Goal: Navigation & Orientation: Understand site structure

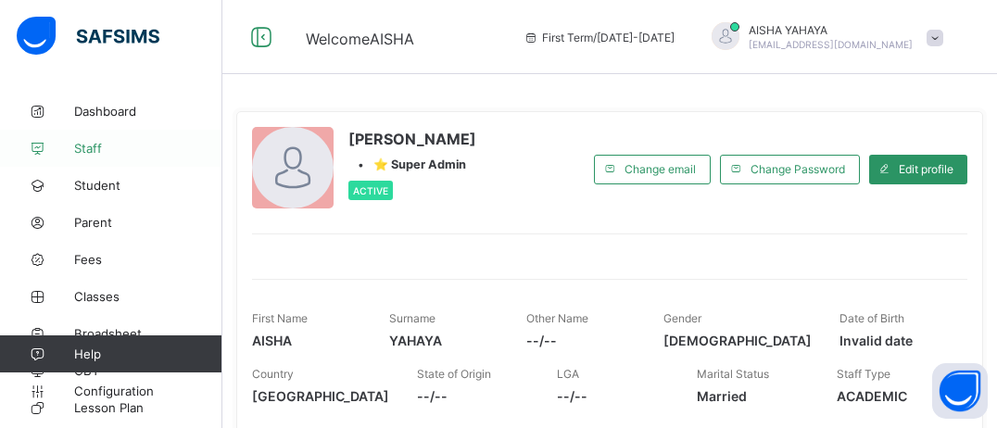
click at [123, 158] on link "Staff" at bounding box center [111, 148] width 222 height 37
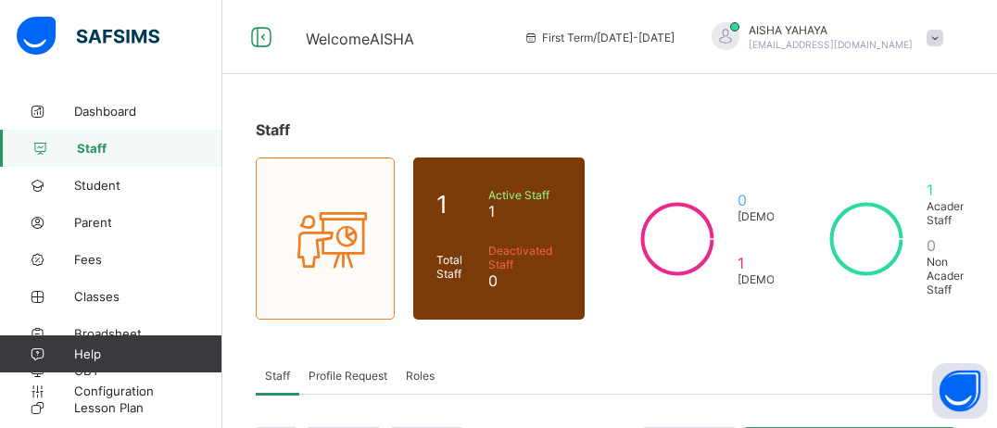
click at [995, 272] on div "Staff 1 Total Staff Active Staff 1 Deactivated Staff 0 0 [DEMOGRAPHIC_DATA] 1 […" at bounding box center [609, 404] width 774 height 622
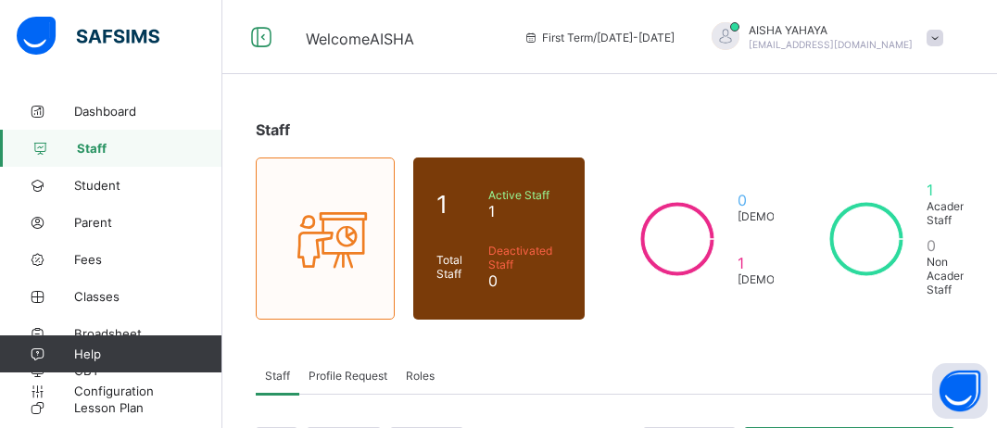
scroll to position [285, 0]
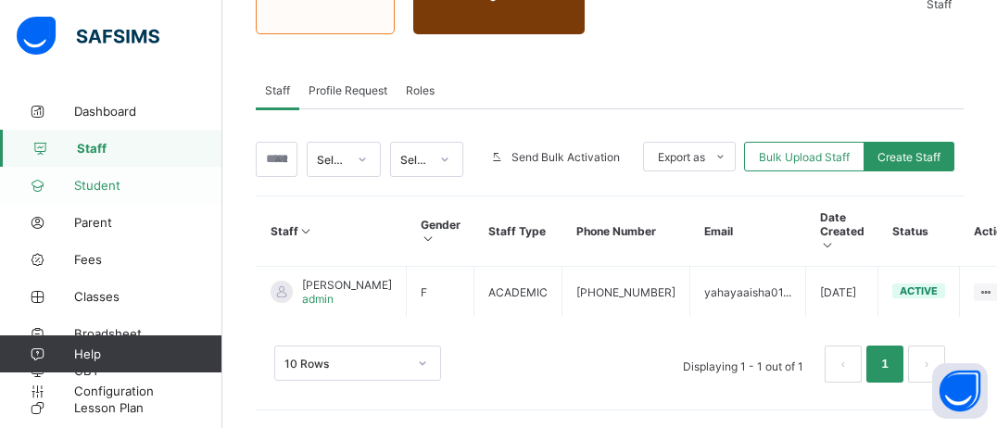
click at [129, 176] on link "Student" at bounding box center [111, 185] width 222 height 37
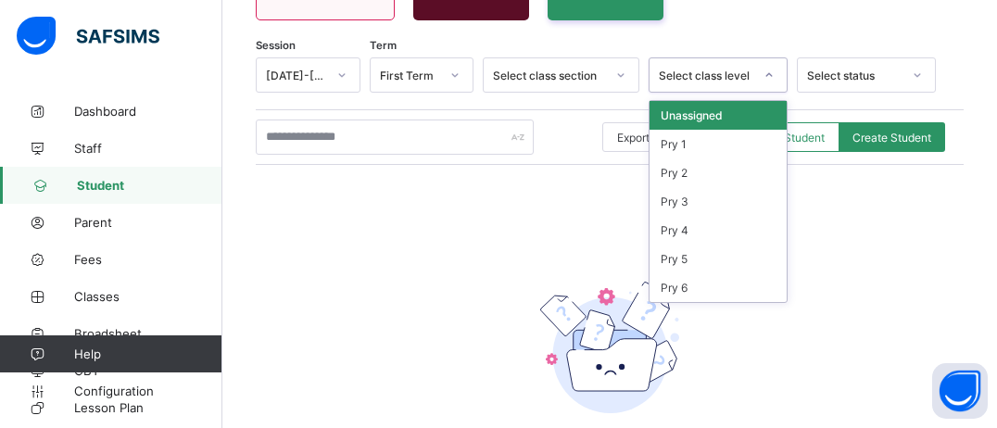
click at [774, 79] on icon at bounding box center [768, 75] width 11 height 19
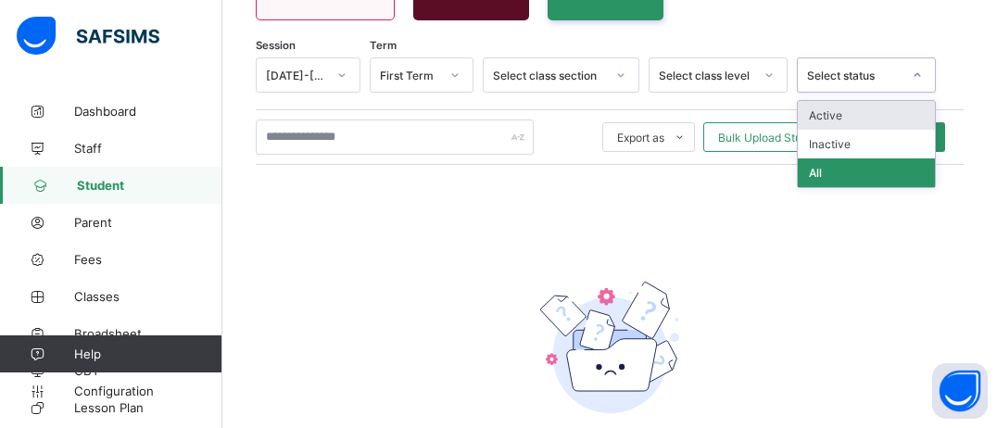
click at [923, 80] on icon at bounding box center [917, 75] width 11 height 19
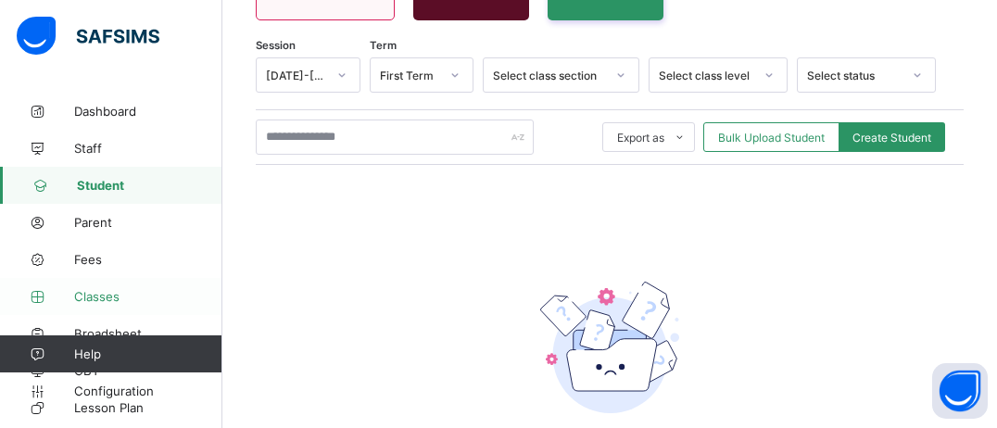
click at [82, 302] on span "Classes" at bounding box center [148, 296] width 148 height 15
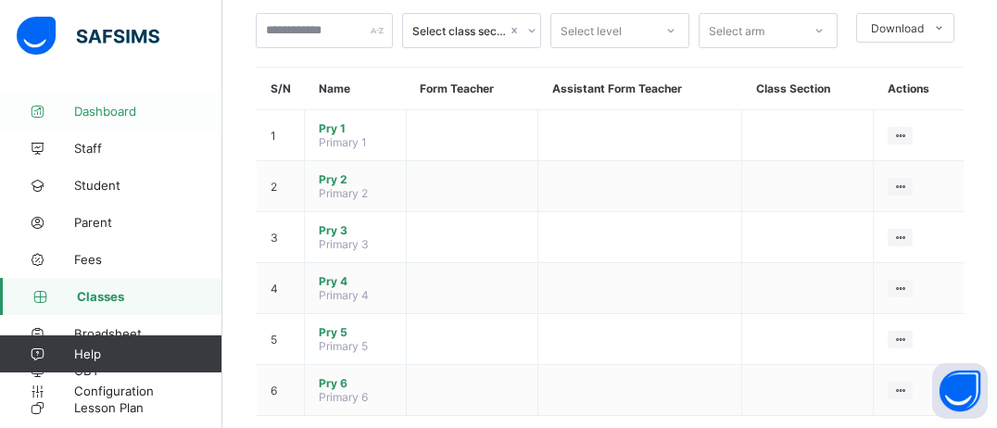
click at [116, 113] on span "Dashboard" at bounding box center [148, 111] width 148 height 15
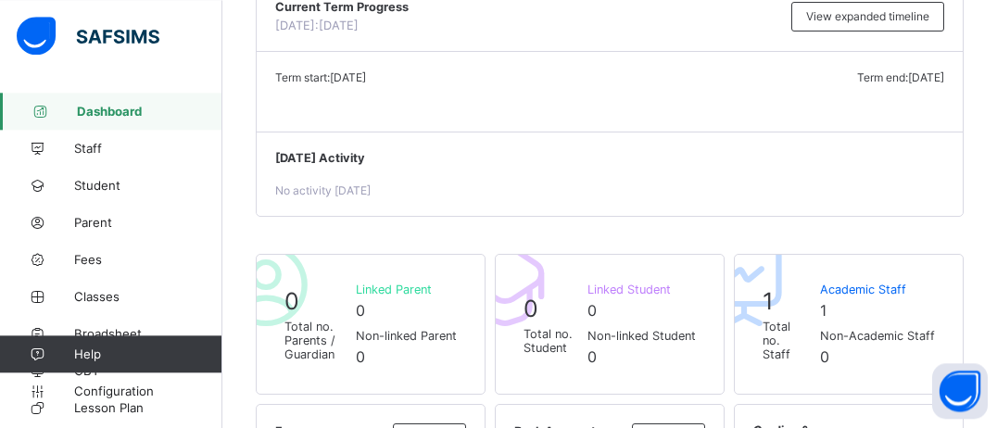
scroll to position [205, 0]
